Goal: Transaction & Acquisition: Download file/media

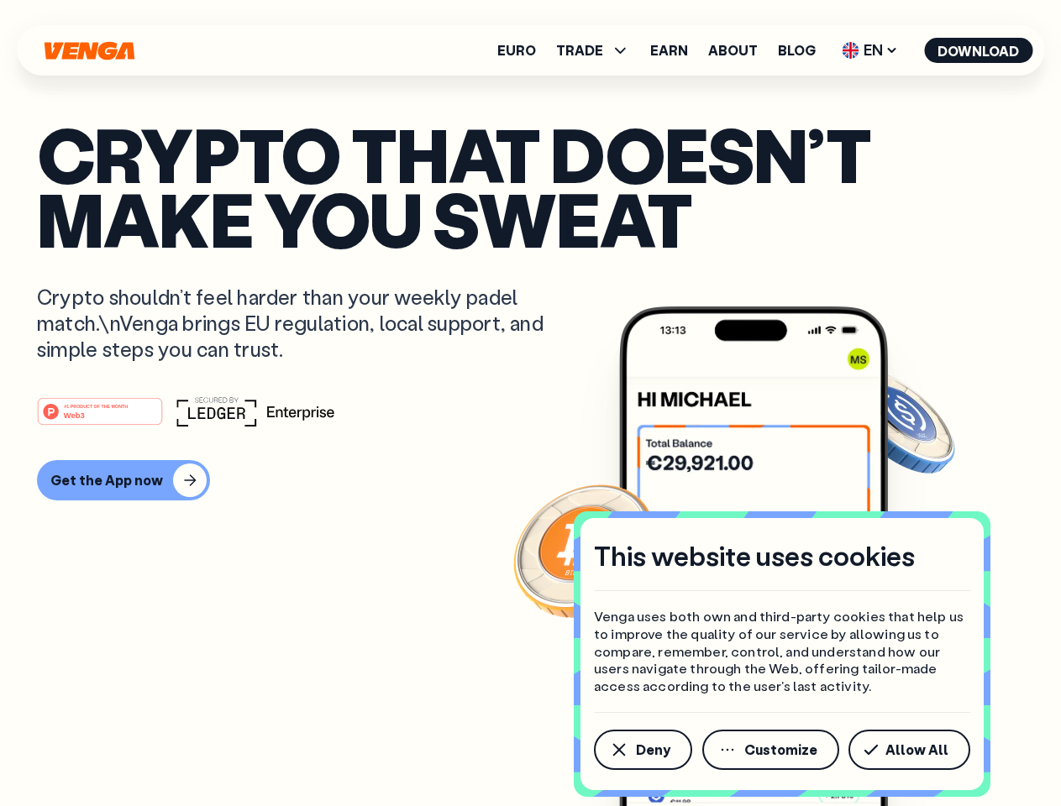
click at [530, 403] on div "#1 PRODUCT OF THE MONTH Web3" at bounding box center [530, 411] width 987 height 30
click at [642, 750] on span "Deny" at bounding box center [653, 749] width 34 height 13
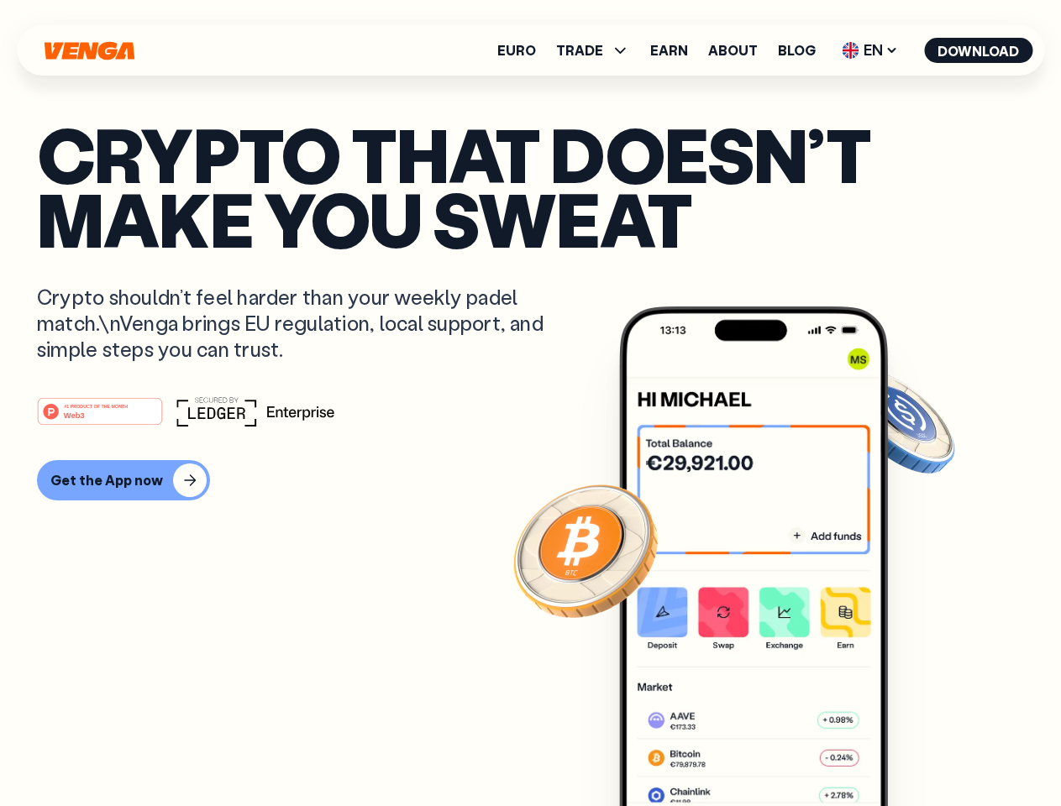
click at [772, 750] on img at bounding box center [753, 587] width 269 height 563
click at [912, 750] on article "Crypto that doesn’t make you sweat Crypto shouldn’t feel harder than your weekl…" at bounding box center [530, 437] width 987 height 630
click at [598, 50] on span "TRADE" at bounding box center [579, 50] width 47 height 13
click at [870, 50] on span "EN" at bounding box center [870, 50] width 68 height 27
click at [978, 50] on button "Download" at bounding box center [978, 50] width 108 height 25
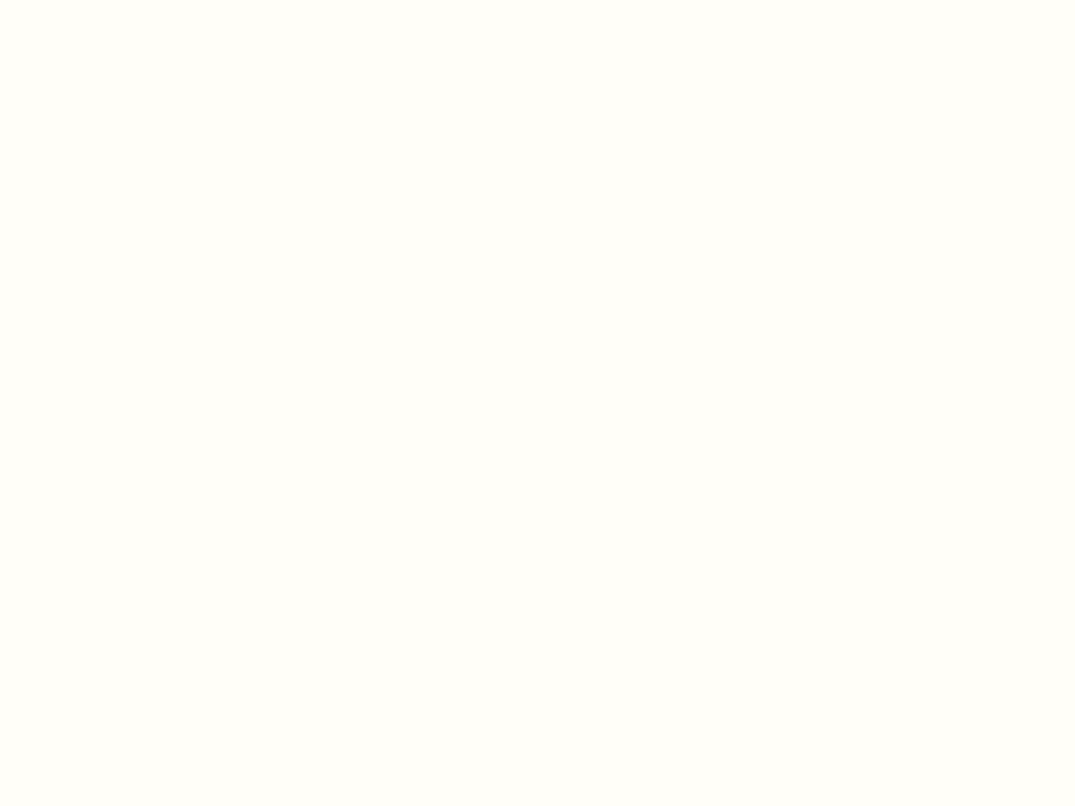
click at [121, 0] on html "This website uses cookies Venga uses both own and third-party cookies that help…" at bounding box center [537, 0] width 1075 height 0
click at [102, 0] on html "This website uses cookies Venga uses both own and third-party cookies that help…" at bounding box center [537, 0] width 1075 height 0
